Goal: Complete application form: Complete application form

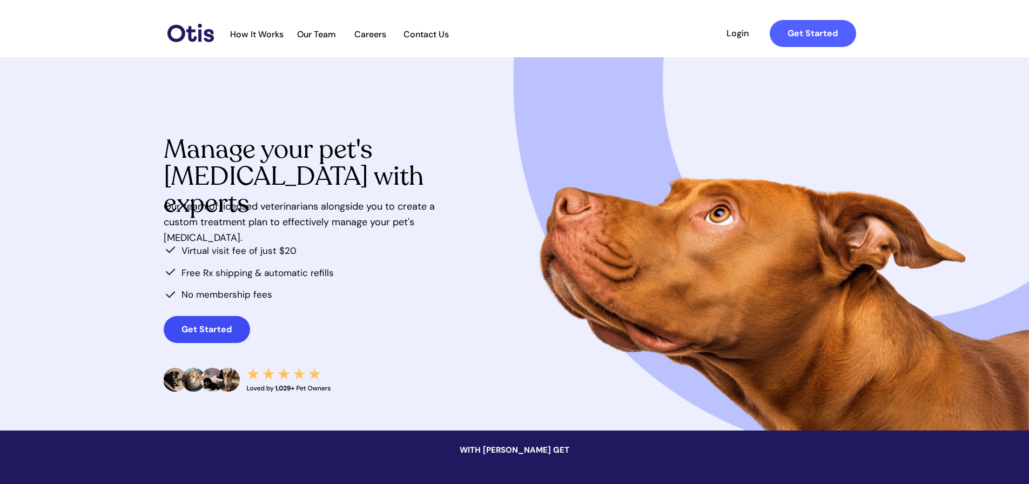
drag, startPoint x: 202, startPoint y: 334, endPoint x: 195, endPoint y: 330, distance: 7.8
click at [201, 334] on strong "Get Started" at bounding box center [207, 329] width 50 height 11
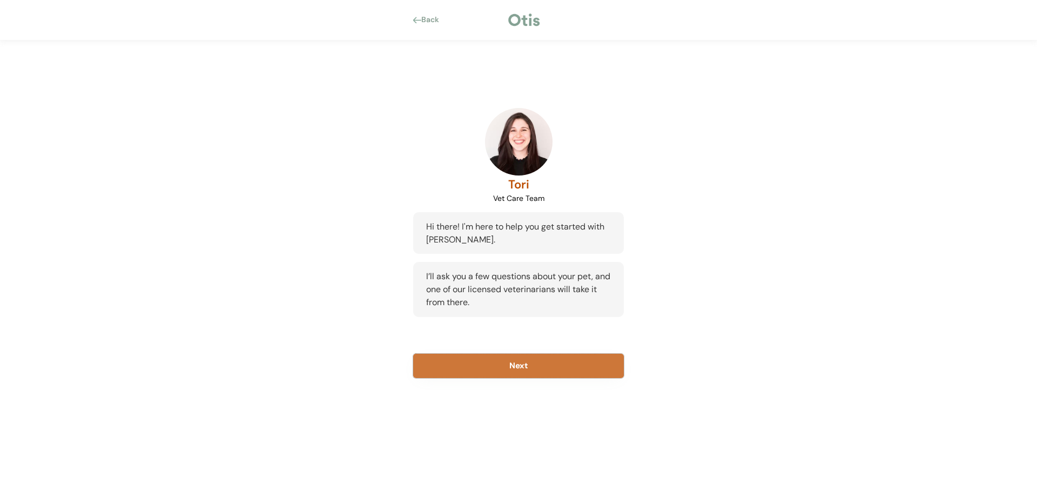
click at [505, 376] on button "Next" at bounding box center [518, 366] width 211 height 24
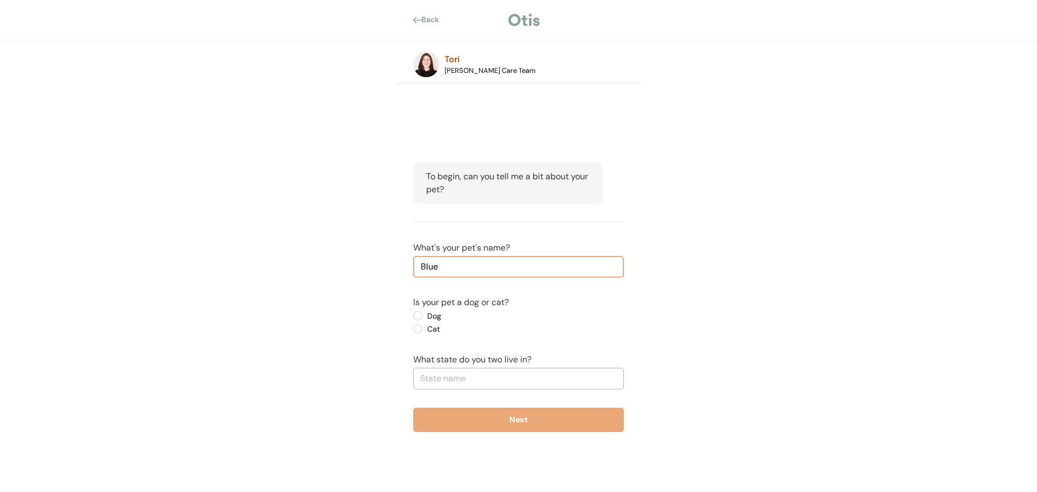
type input "Blue"
click at [424, 318] on label "Dog" at bounding box center [472, 316] width 97 height 8
click at [412, 318] on input "Dog" at bounding box center [408, 315] width 7 height 7
radio input "true"
click at [439, 380] on input "text" at bounding box center [518, 379] width 211 height 22
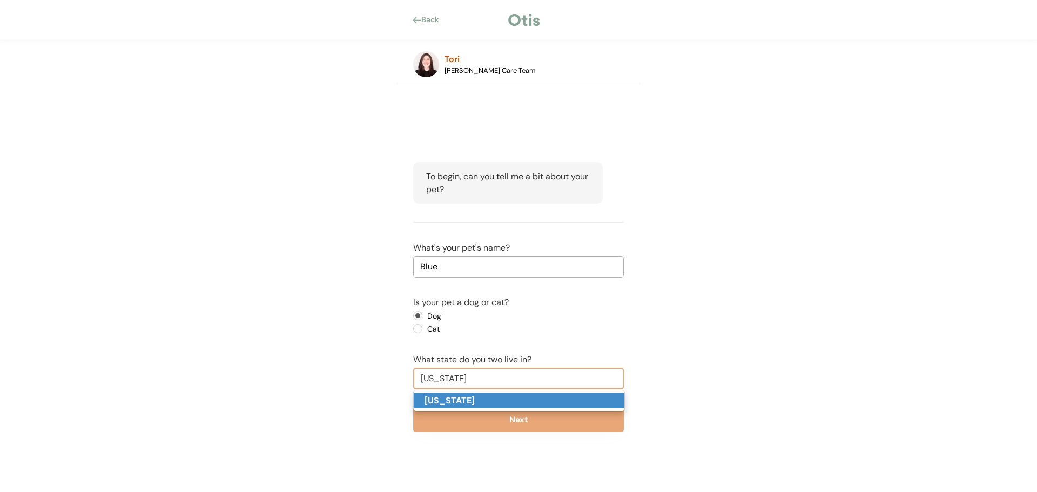
click at [486, 405] on p "New York" at bounding box center [519, 401] width 211 height 16
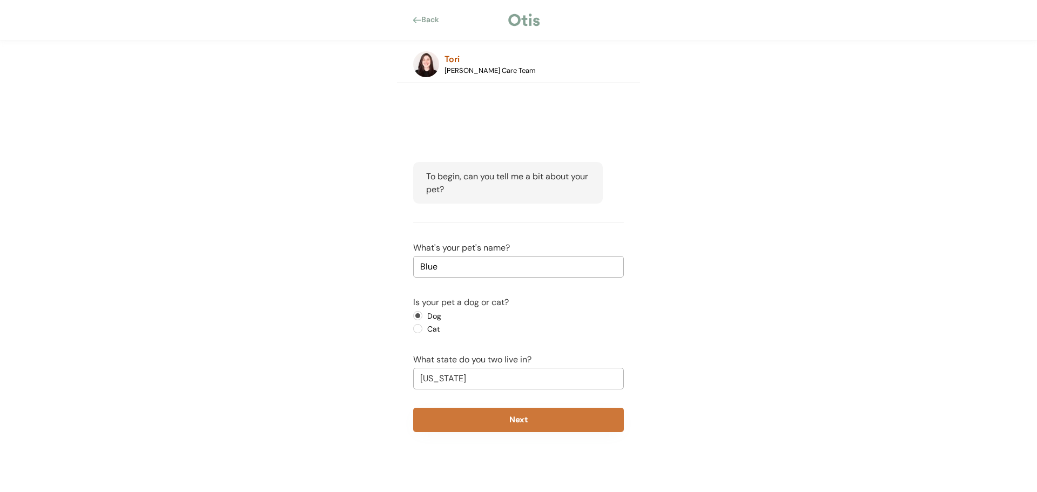
type input "New York"
click at [497, 432] on div "To begin, can you tell me a bit about your pet? What's your pet's name? Is your…" at bounding box center [518, 297] width 243 height 324
click at [497, 427] on button "Next" at bounding box center [518, 420] width 211 height 24
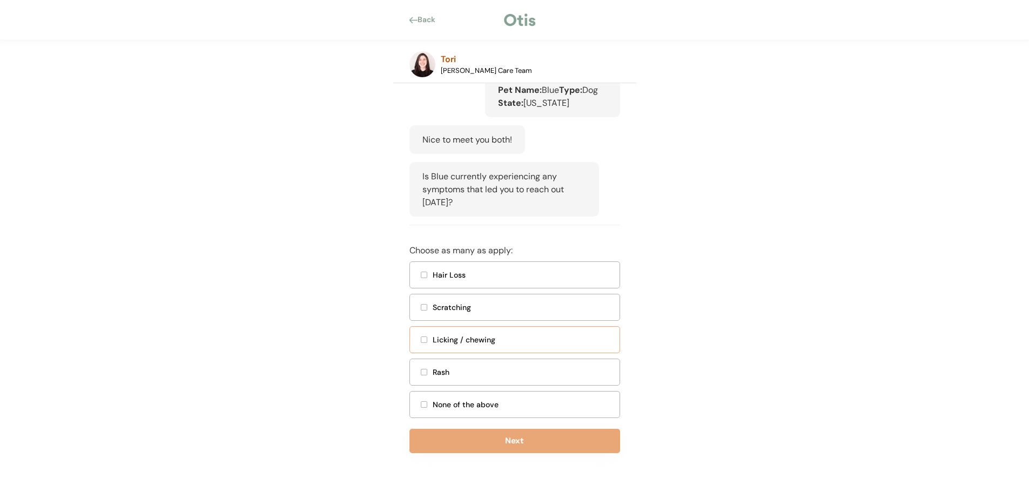
scroll to position [152, 0]
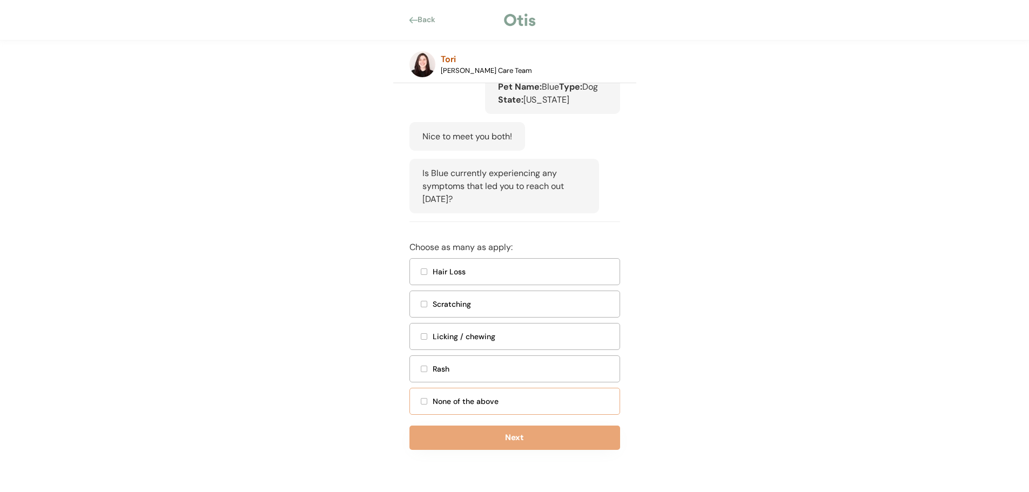
click at [425, 400] on div at bounding box center [423, 401] width 5 height 5
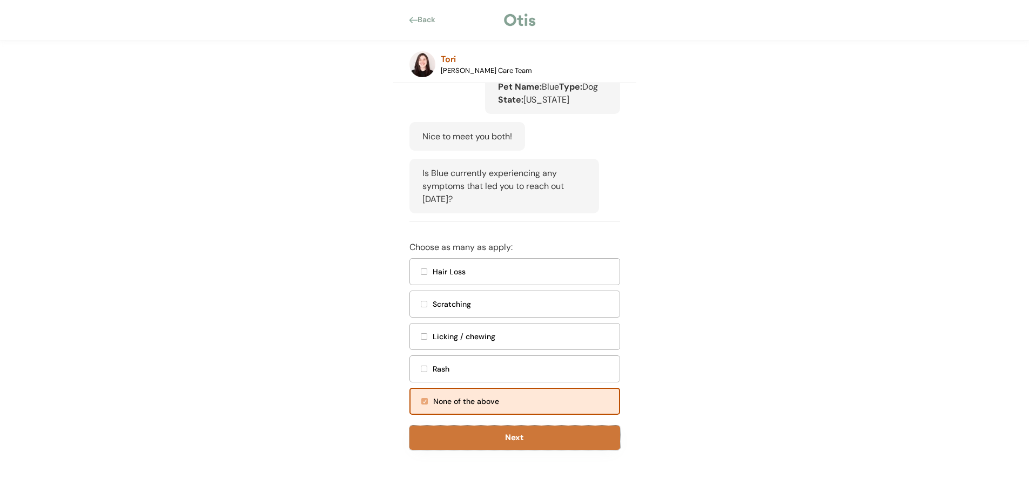
click at [480, 446] on button "Next" at bounding box center [515, 438] width 211 height 24
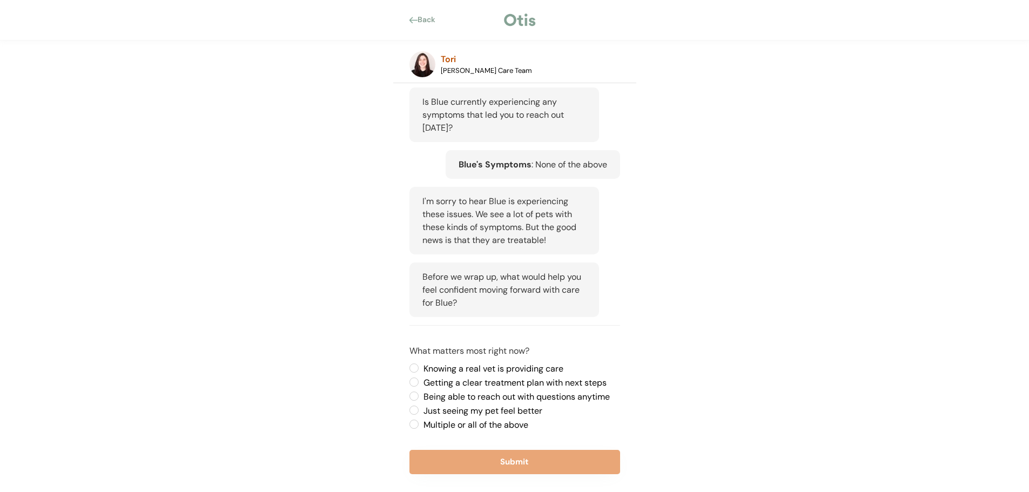
scroll to position [248, 0]
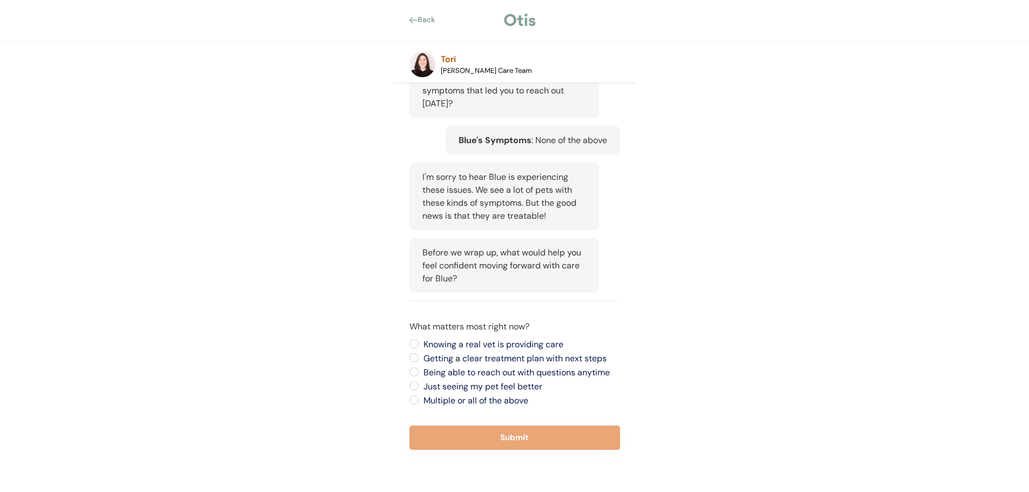
click at [420, 400] on label "Multiple or all of the above" at bounding box center [520, 401] width 200 height 9
click at [408, 347] on input "Multiple or all of the above" at bounding box center [404, 343] width 7 height 7
radio input "true"
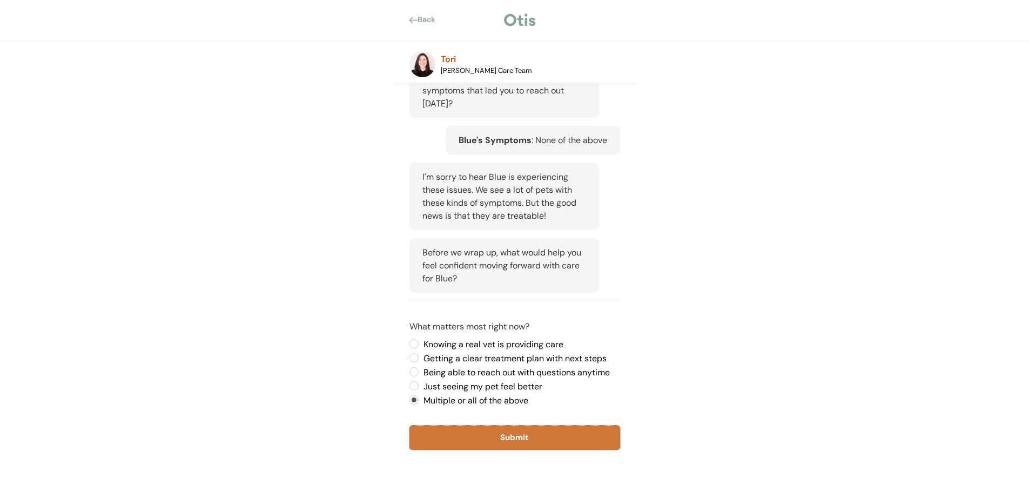
click at [451, 432] on button "Submit" at bounding box center [515, 438] width 211 height 24
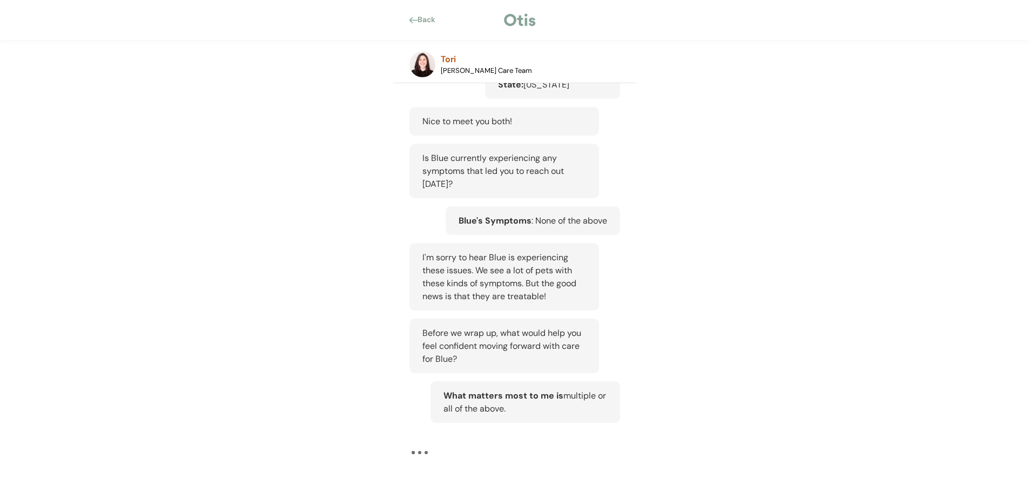
scroll to position [167, 0]
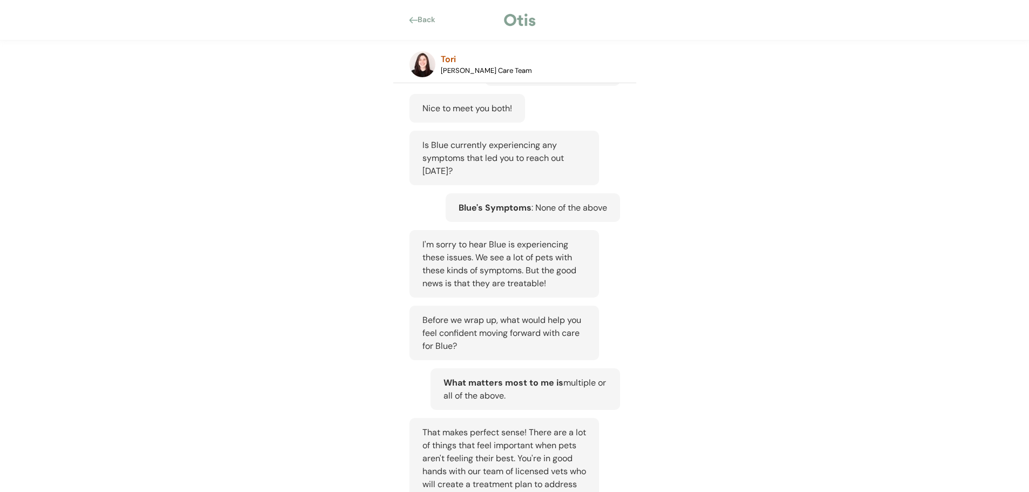
scroll to position [428, 0]
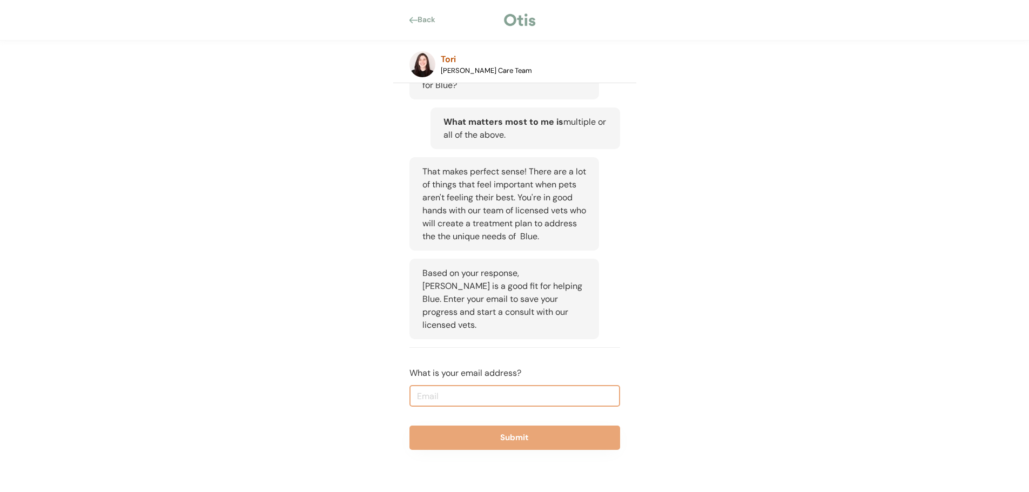
click at [451, 401] on input "email" at bounding box center [515, 396] width 211 height 22
type input "nikholesilva15@gmail.com"
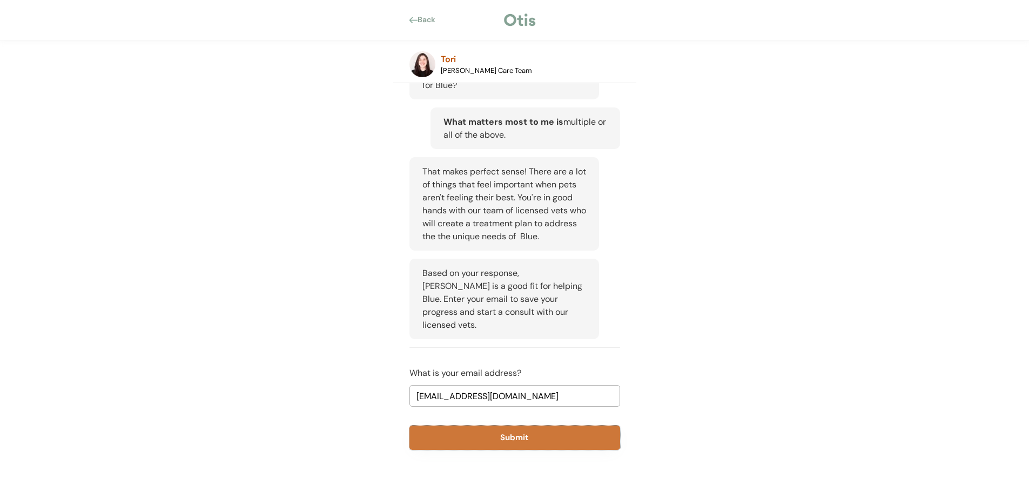
click at [479, 432] on button "Submit" at bounding box center [515, 438] width 211 height 24
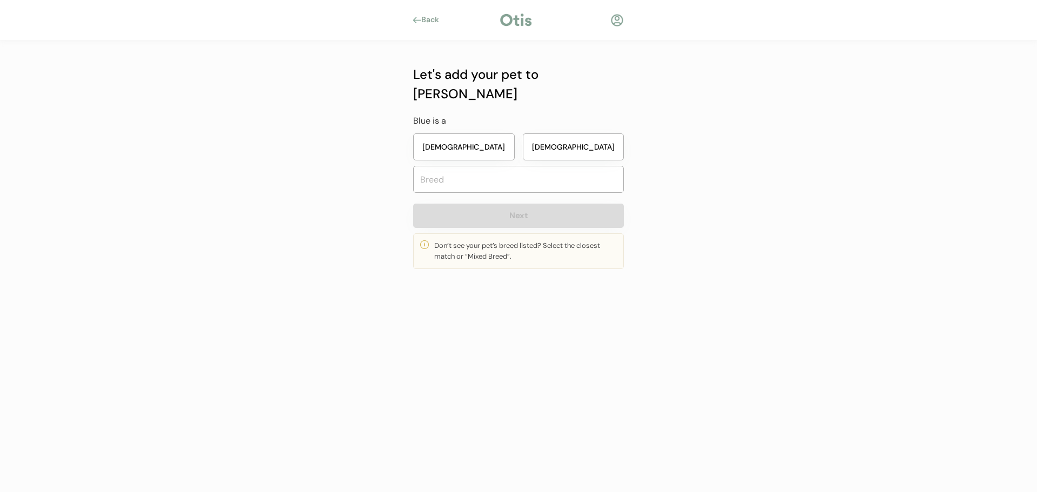
click at [545, 133] on button "Male" at bounding box center [574, 146] width 102 height 27
click at [500, 133] on button "Female" at bounding box center [464, 146] width 102 height 27
click at [483, 167] on input "text" at bounding box center [518, 179] width 211 height 27
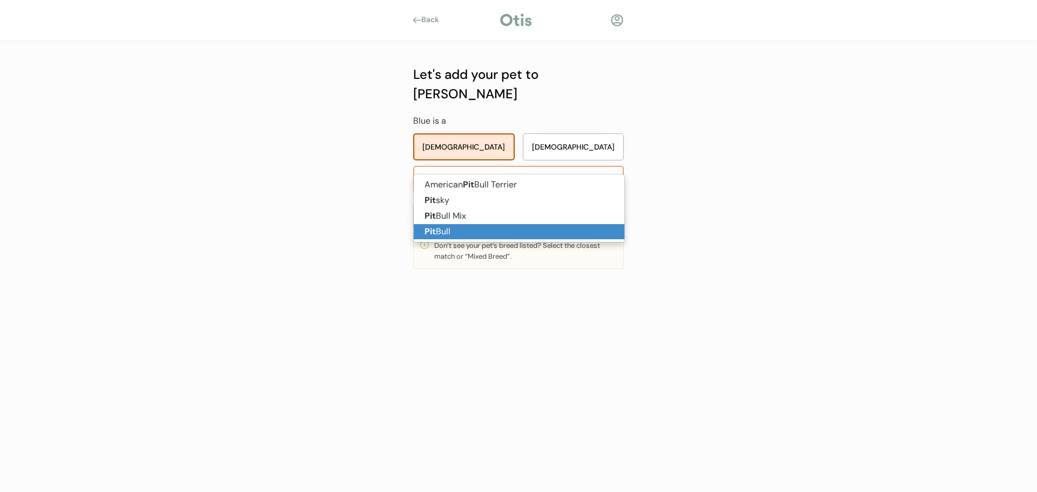
click at [471, 227] on p "Pit Bull" at bounding box center [519, 232] width 211 height 16
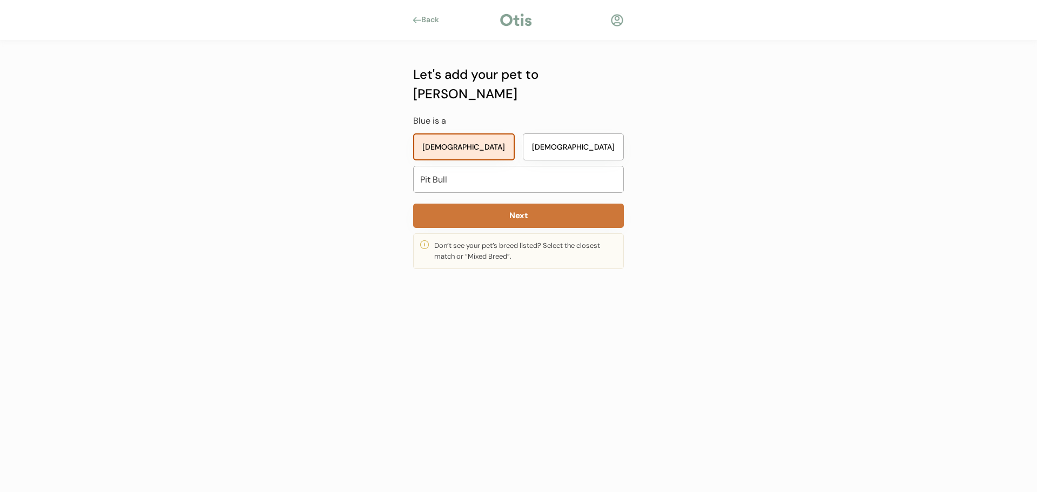
type input "Pit Bull"
click at [491, 204] on button "Next" at bounding box center [518, 216] width 211 height 24
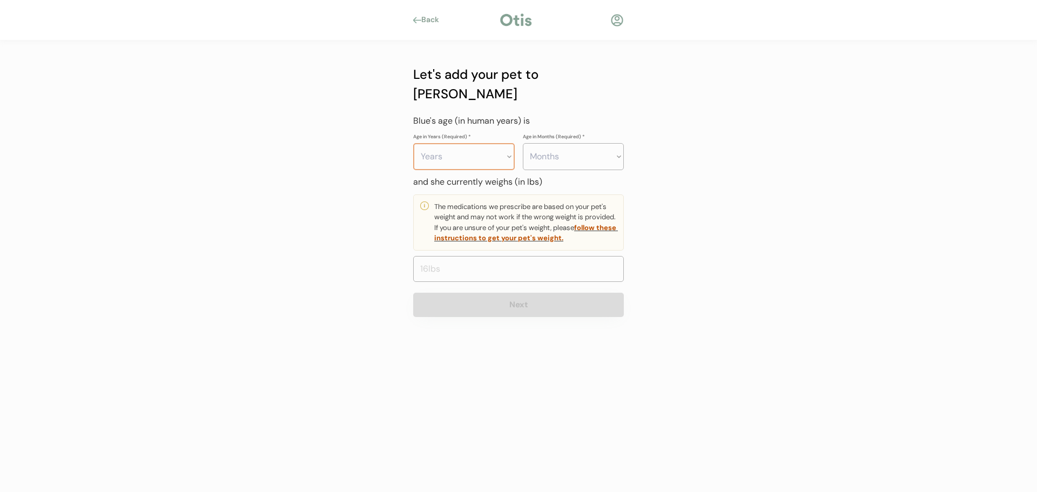
click at [502, 143] on select "Years 0 1 2 3 4 5 6 7 8 9 10 11 12 13 14 15 16 17 18 19 20" at bounding box center [464, 156] width 102 height 27
select select "8"
click at [413, 143] on select "Years 0 1 2 3 4 5 6 7 8 9 10 11 12 13 14 15 16 17 18 19 20" at bounding box center [464, 156] width 102 height 27
click at [495, 256] on input "input" at bounding box center [518, 269] width 211 height 26
drag, startPoint x: 491, startPoint y: 247, endPoint x: 384, endPoint y: 252, distance: 107.1
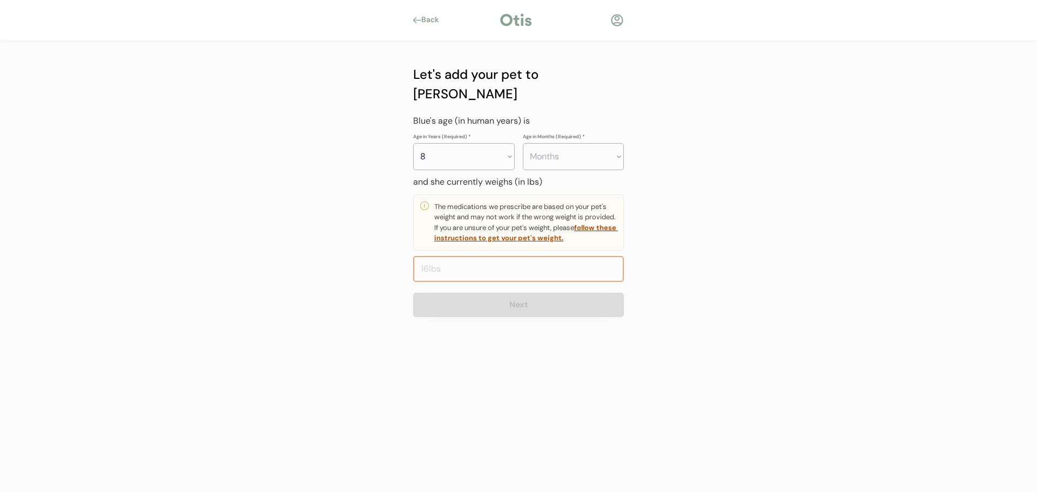
click at [384, 252] on div "Back Let's add your pet to Otis Blue is a Female Male Pit Bull Pit Next Don’t s…" at bounding box center [518, 246] width 1037 height 492
type input "65.0"
click at [557, 371] on div at bounding box center [518, 415] width 1037 height 153
click at [555, 143] on select "Months 0 1 2 3 4 5 6 7 8 9 10 11" at bounding box center [574, 156] width 102 height 27
select select "0"
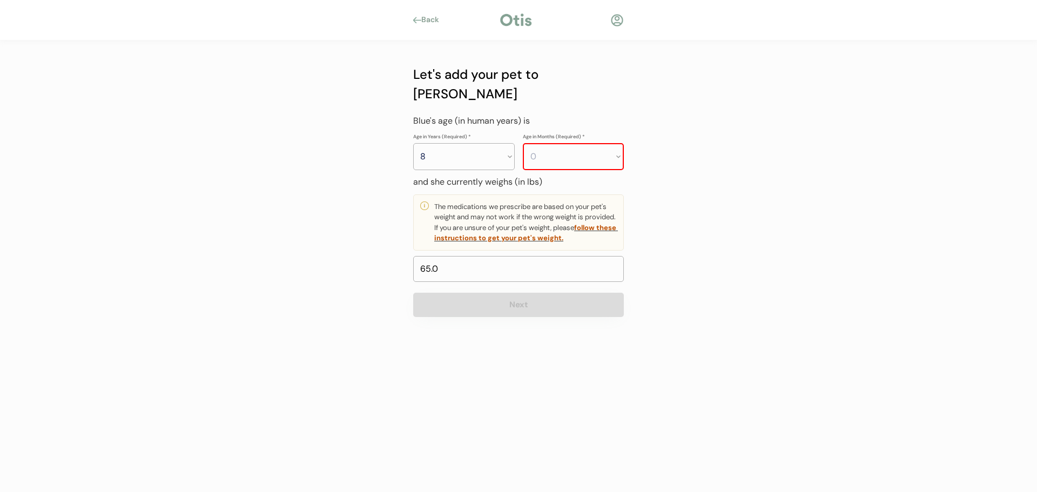
click at [523, 143] on select "Months 0 1 2 3 4 5 6 7 8 9 10 11" at bounding box center [574, 156] width 102 height 27
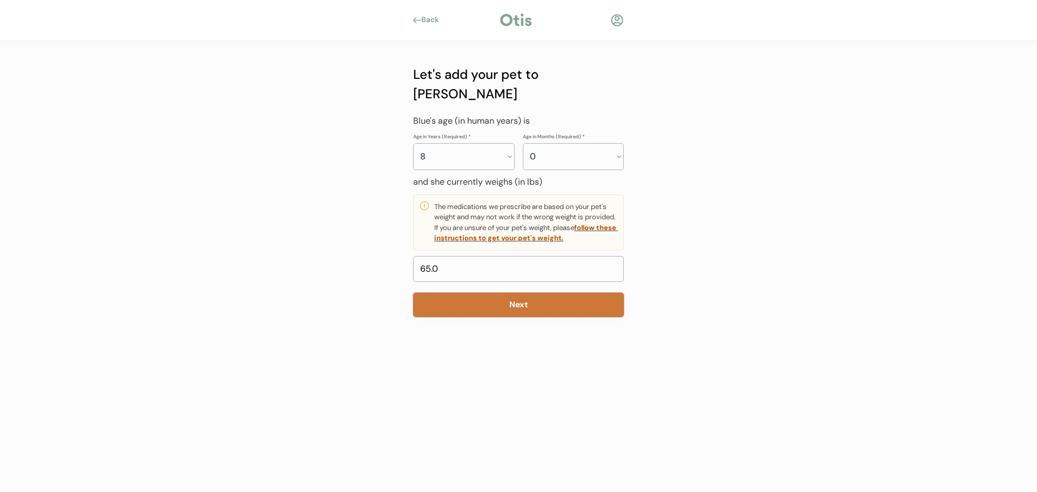
click at [505, 293] on button "Next" at bounding box center [518, 305] width 211 height 24
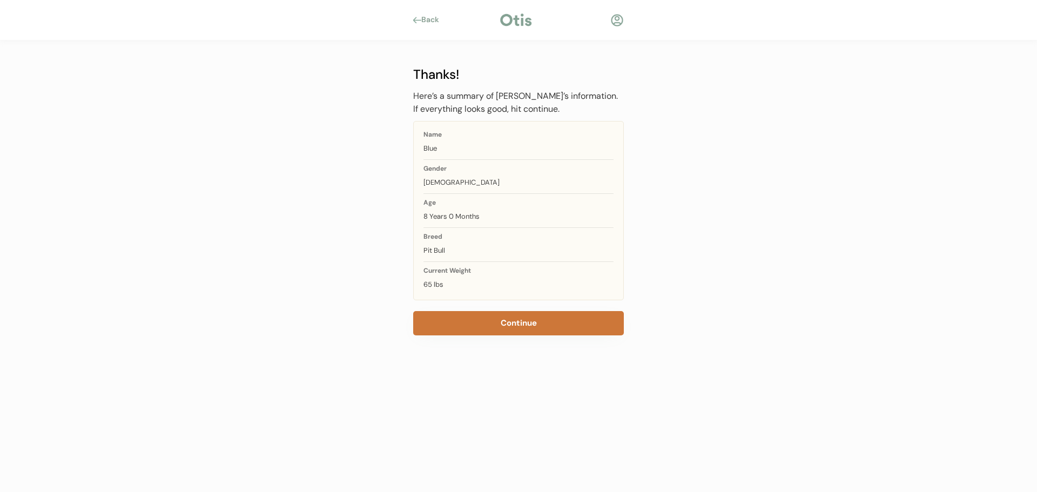
click at [518, 318] on button "Continue" at bounding box center [518, 323] width 211 height 24
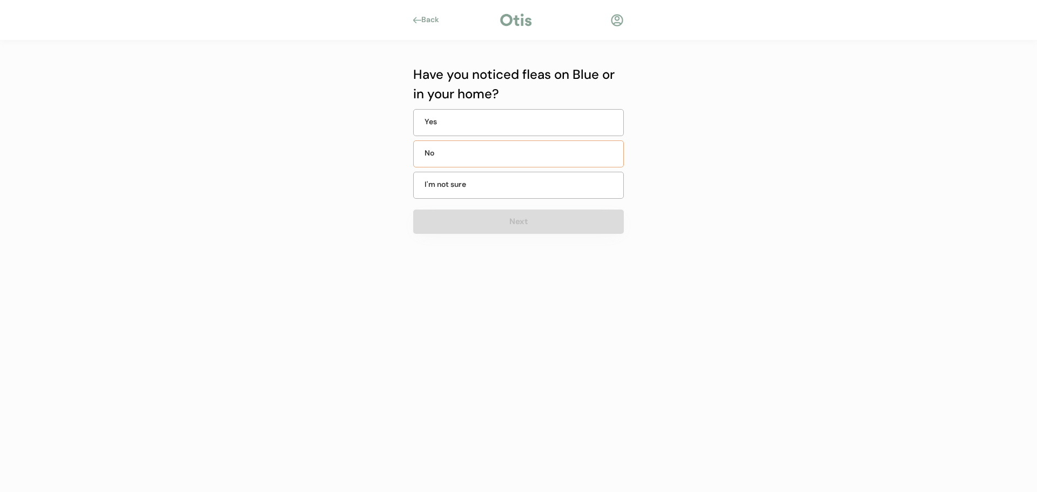
click at [499, 149] on div "No" at bounding box center [518, 153] width 211 height 27
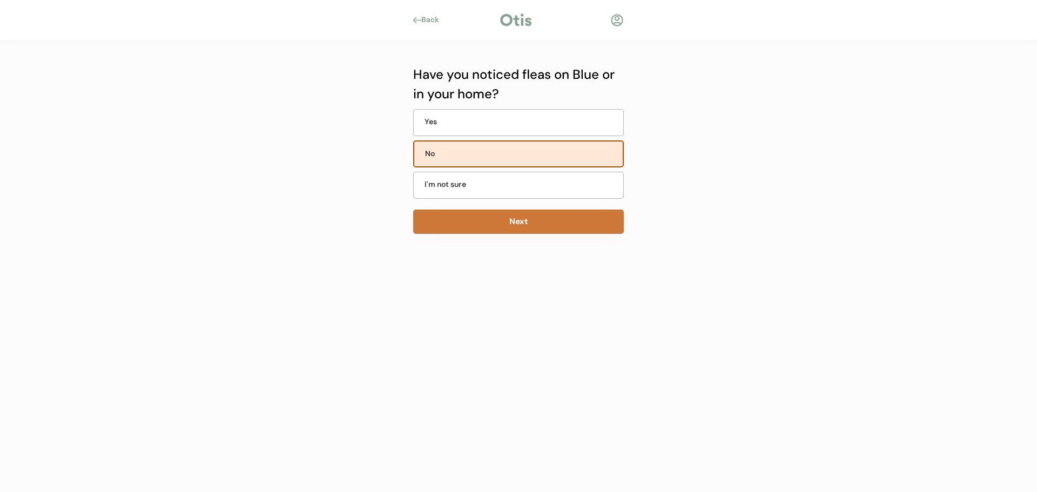
click at [527, 229] on button "Next" at bounding box center [518, 222] width 211 height 24
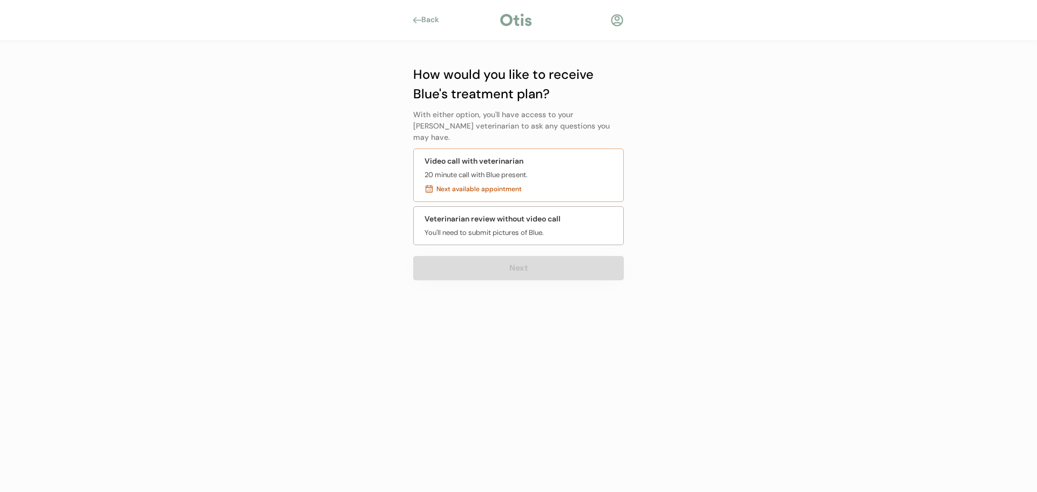
click at [482, 170] on div "20 minute call with Blue present." at bounding box center [476, 175] width 103 height 11
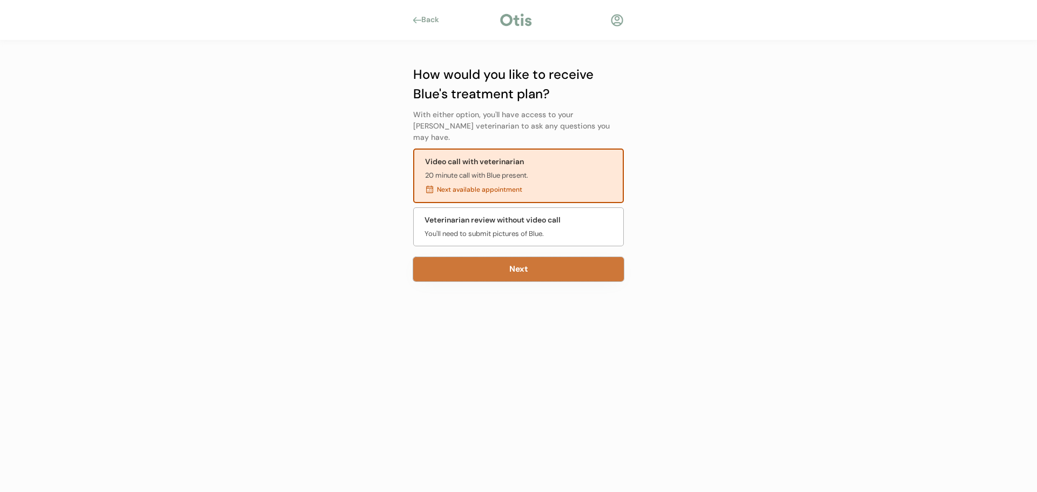
click at [528, 268] on button "Next" at bounding box center [518, 269] width 211 height 24
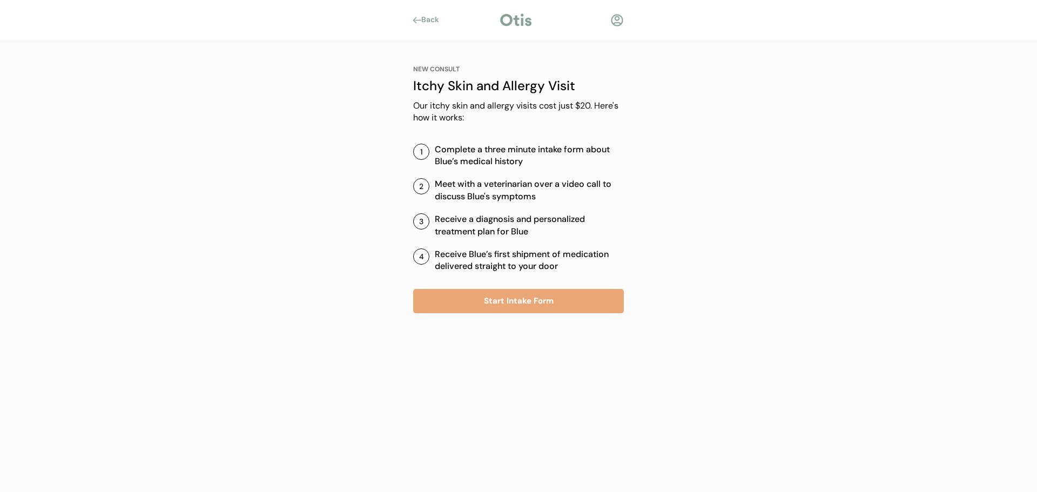
click at [475, 264] on div "Receive Blue’s first shipment of medication delivered straight to your door" at bounding box center [529, 261] width 189 height 24
click at [466, 222] on div "Receive a diagnosis and personalized treatment plan for Blue" at bounding box center [529, 225] width 189 height 24
click at [462, 180] on div "Meet with a veterinarian over a video call to discuss Blue's symptoms" at bounding box center [529, 190] width 189 height 24
click at [460, 150] on div "Complete a three minute intake form about Blue’s medical history" at bounding box center [529, 156] width 189 height 24
drag, startPoint x: 453, startPoint y: 86, endPoint x: 441, endPoint y: 60, distance: 29.2
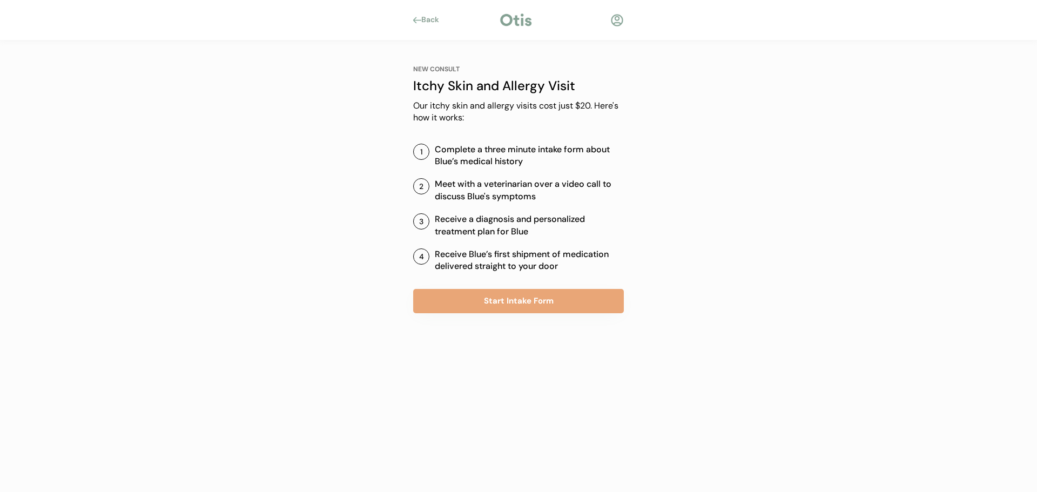
click at [453, 85] on div "Itchy Skin and Allergy Visit" at bounding box center [518, 85] width 211 height 19
click at [424, 18] on div "Back" at bounding box center [433, 20] width 24 height 11
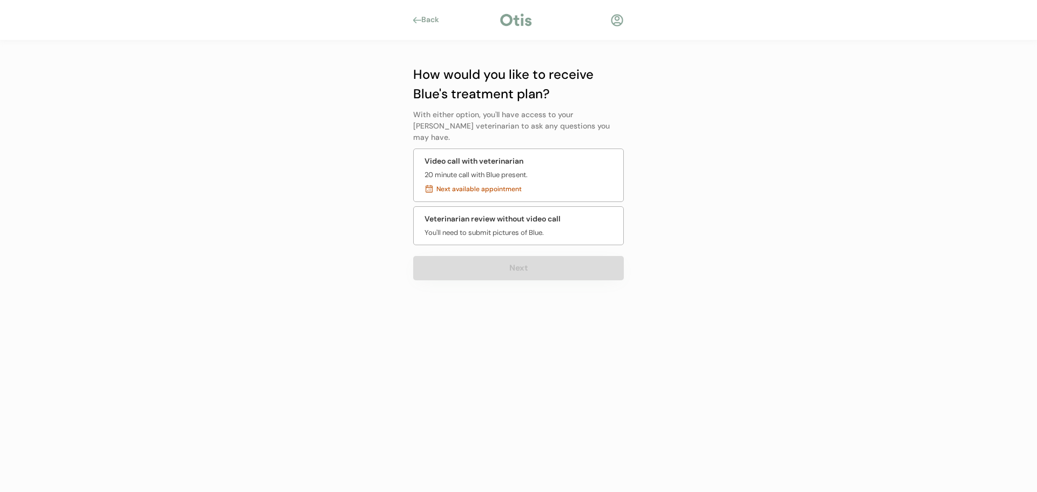
click at [418, 19] on div at bounding box center [417, 20] width 8 height 6
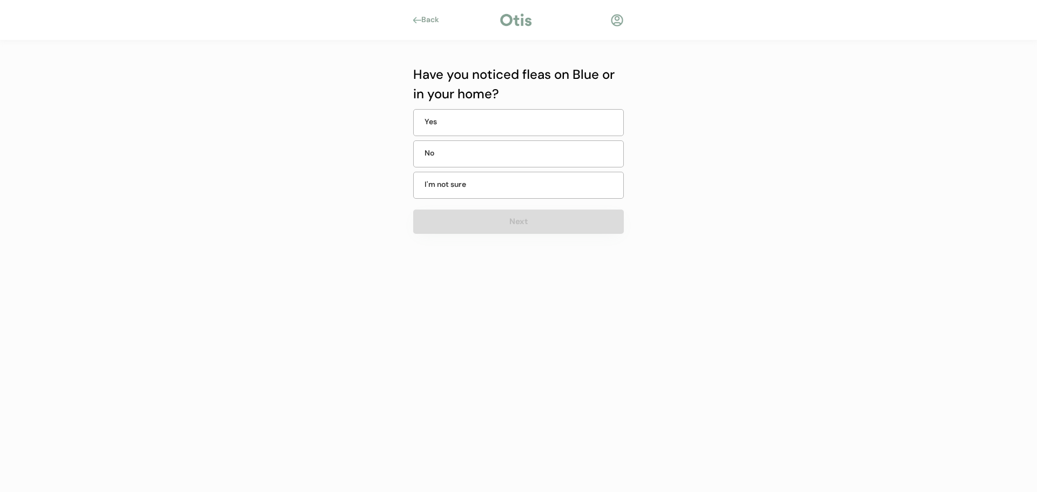
click at [418, 19] on div at bounding box center [417, 20] width 8 height 6
